Goal: Transaction & Acquisition: Purchase product/service

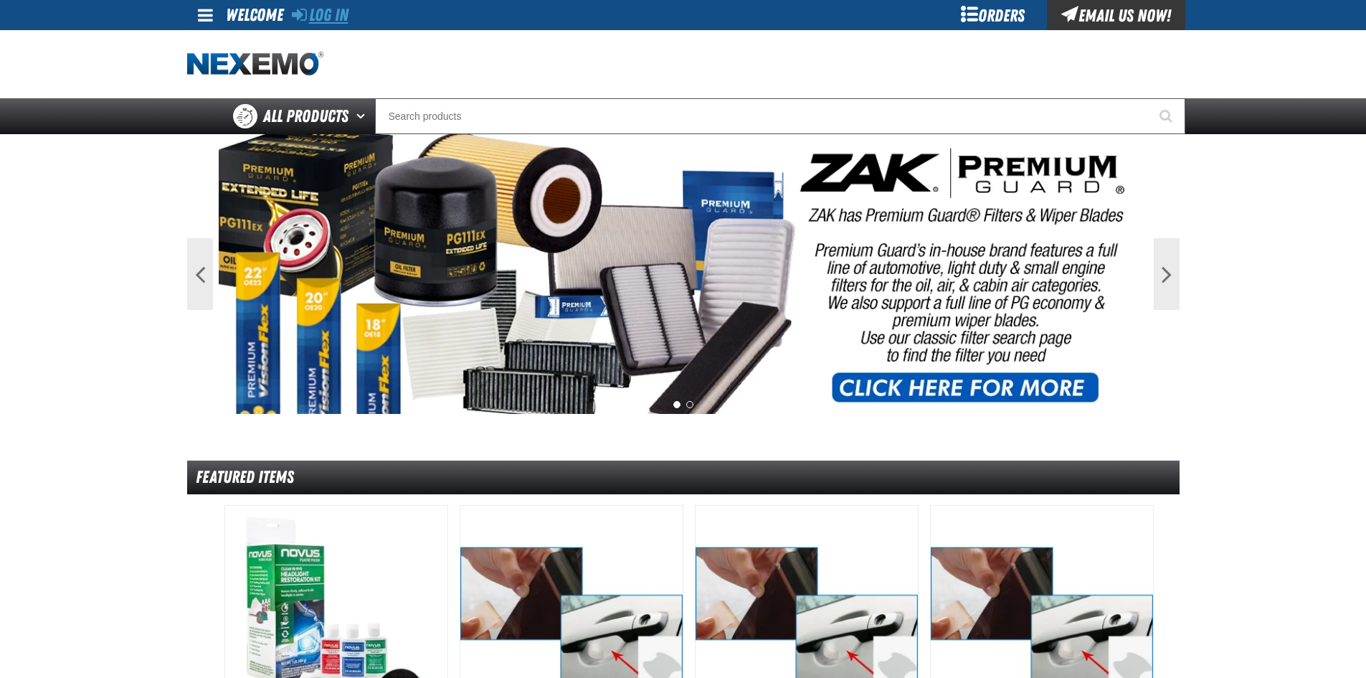
click at [334, 12] on link "Log In" at bounding box center [320, 15] width 57 height 20
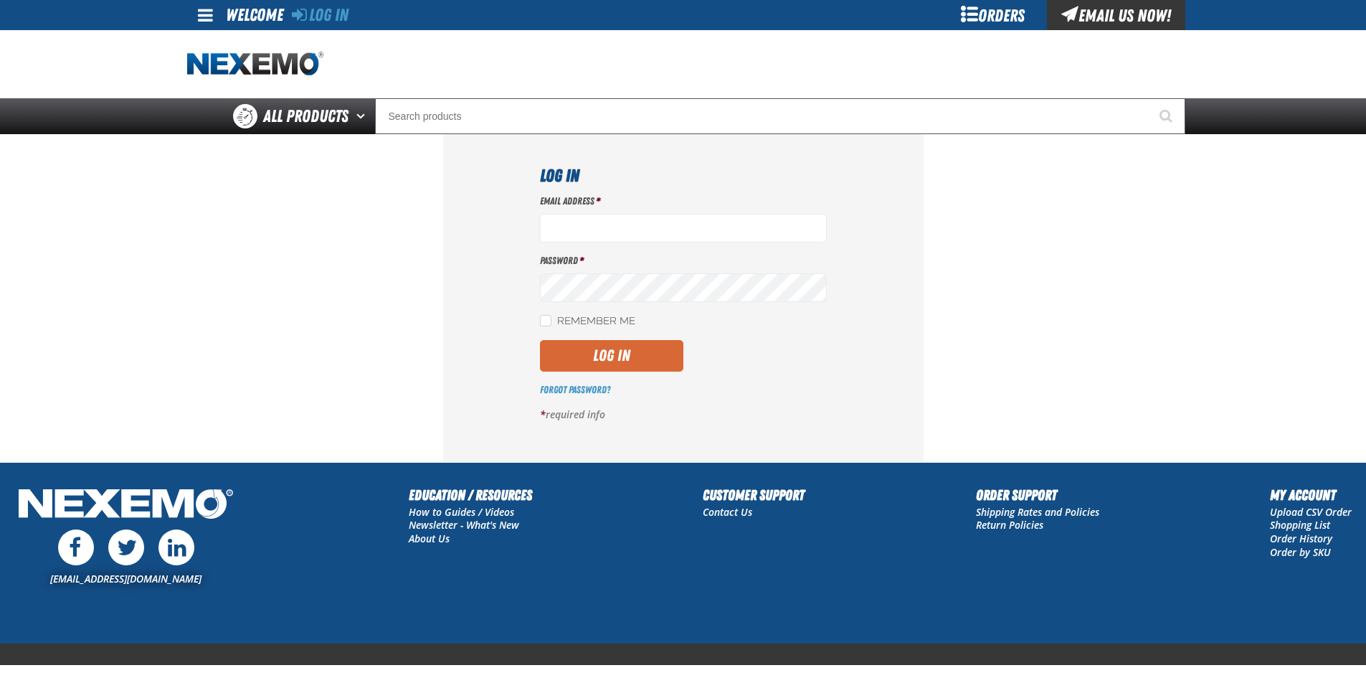
type input "ltucker03@vtaig.com"
click at [612, 364] on button "Log In" at bounding box center [611, 356] width 143 height 32
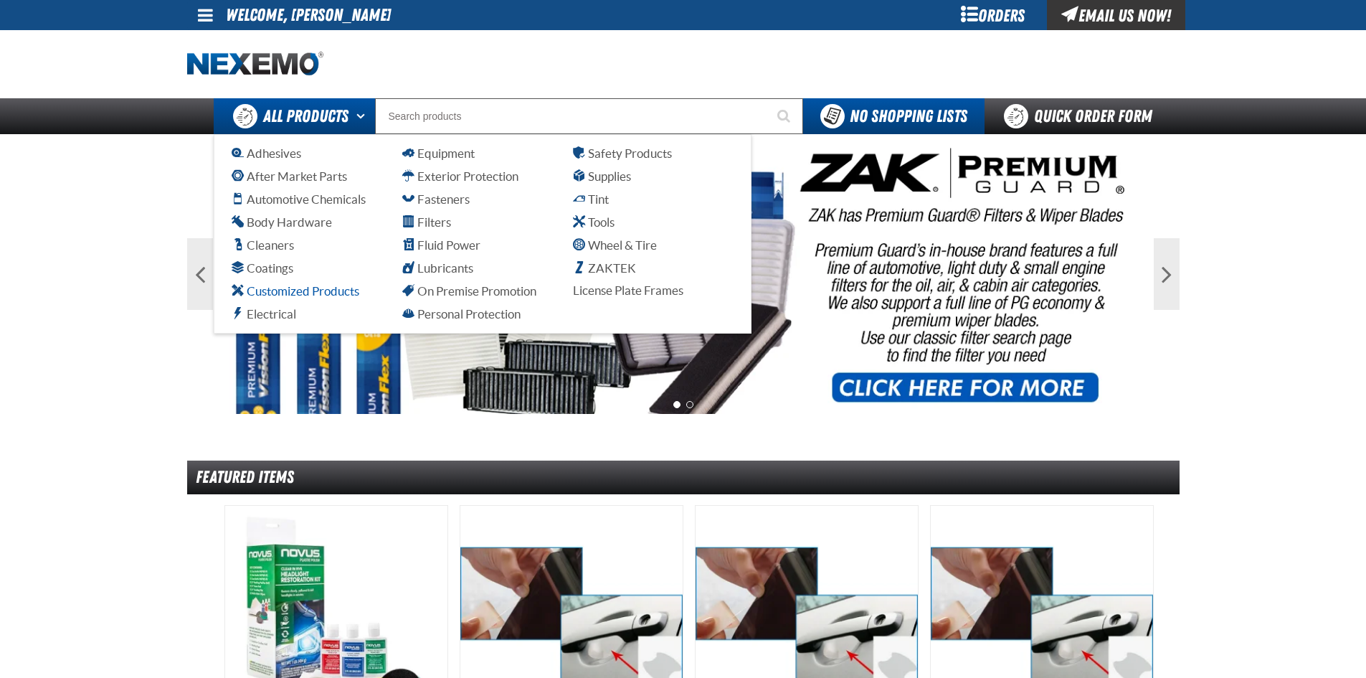
click at [289, 292] on span "Customized Products" at bounding box center [296, 291] width 128 height 14
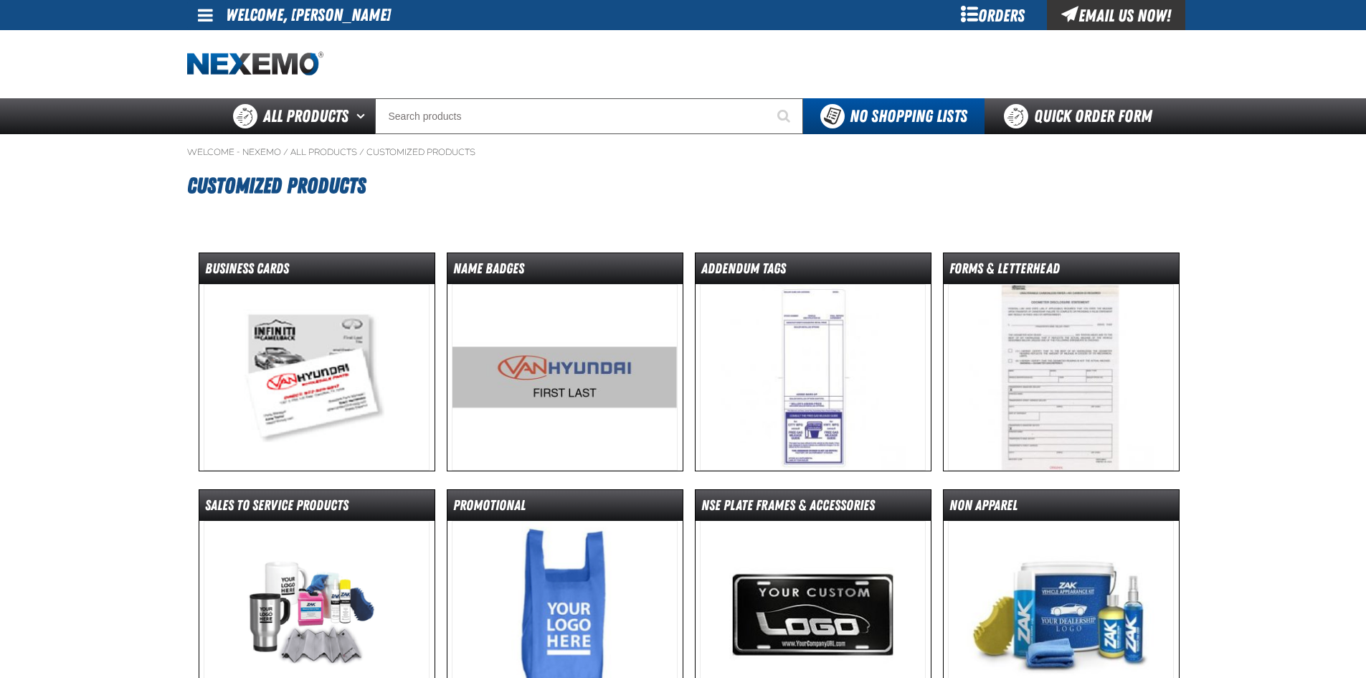
click at [516, 332] on img at bounding box center [565, 377] width 226 height 186
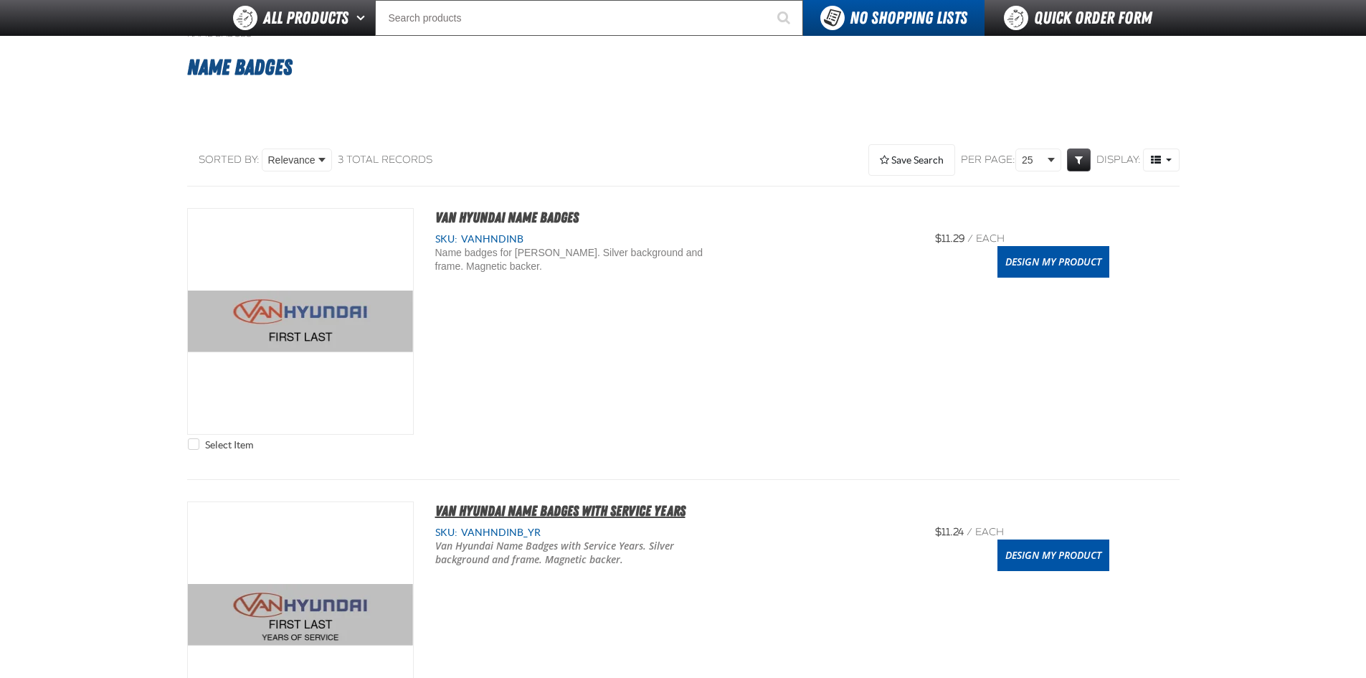
scroll to position [72, 0]
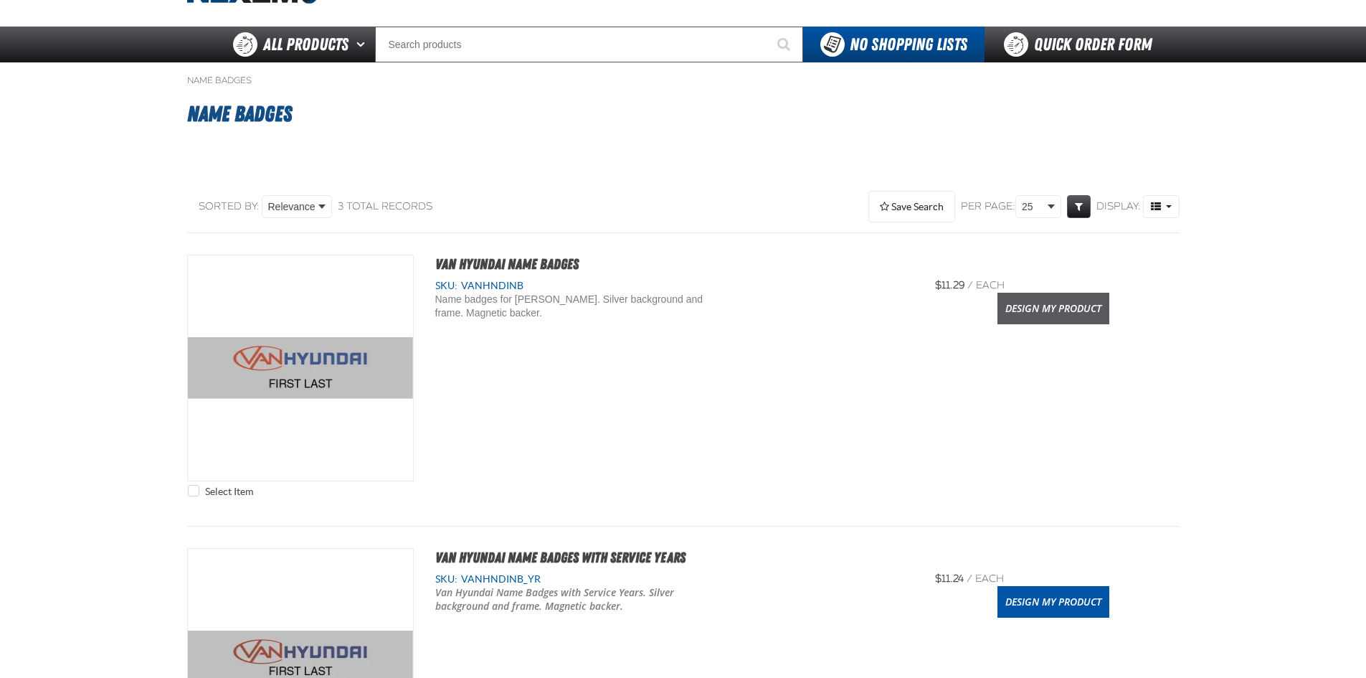
click at [1031, 312] on link "Design My Product" at bounding box center [1054, 309] width 112 height 32
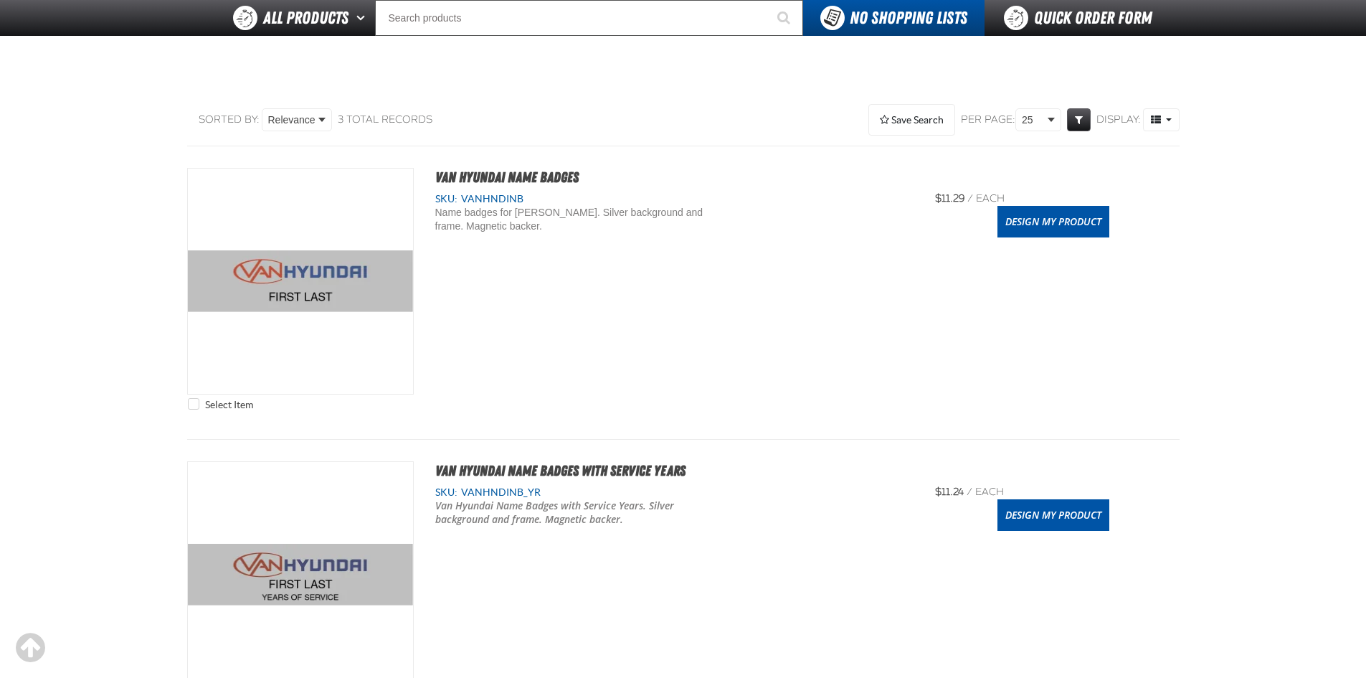
scroll to position [90, 0]
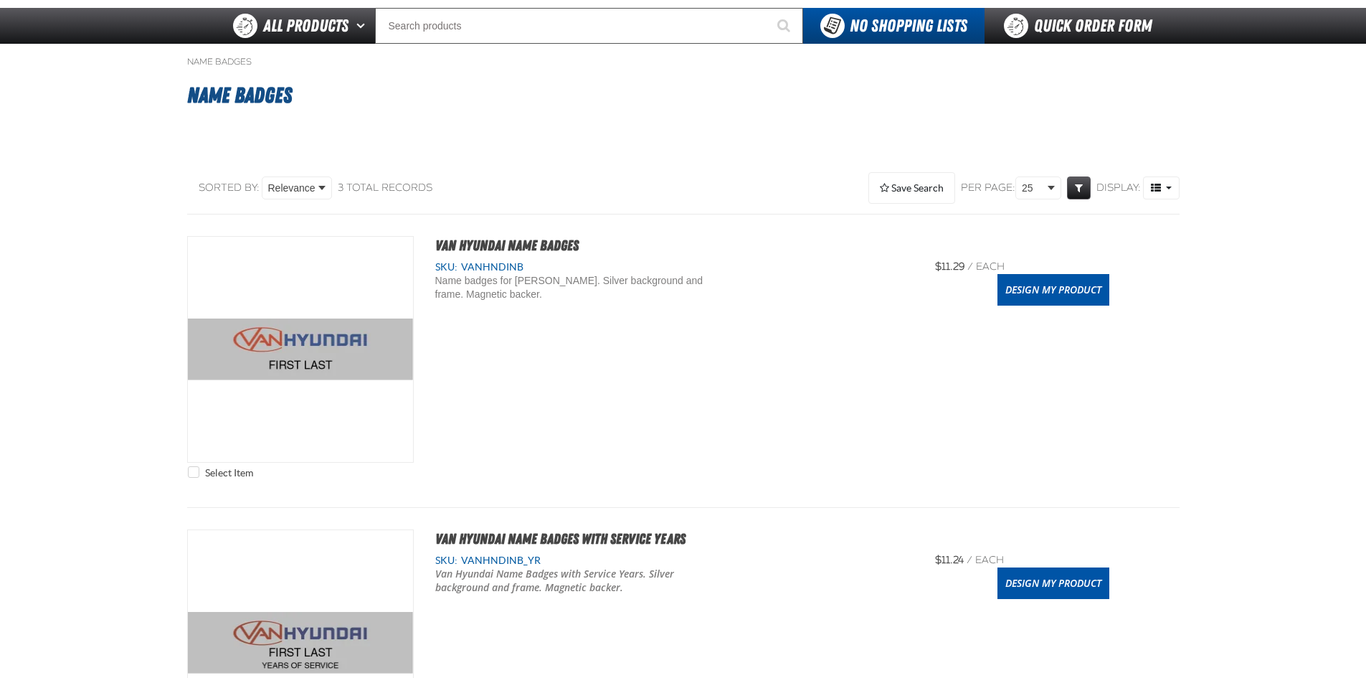
click at [1255, 143] on main "Name Badges Name Badges No categories were found to match your search. Sorted B…" at bounding box center [683, 588] width 1366 height 1089
click at [1128, 93] on h1 "Name Badges" at bounding box center [683, 95] width 993 height 39
